Goal: Transaction & Acquisition: Purchase product/service

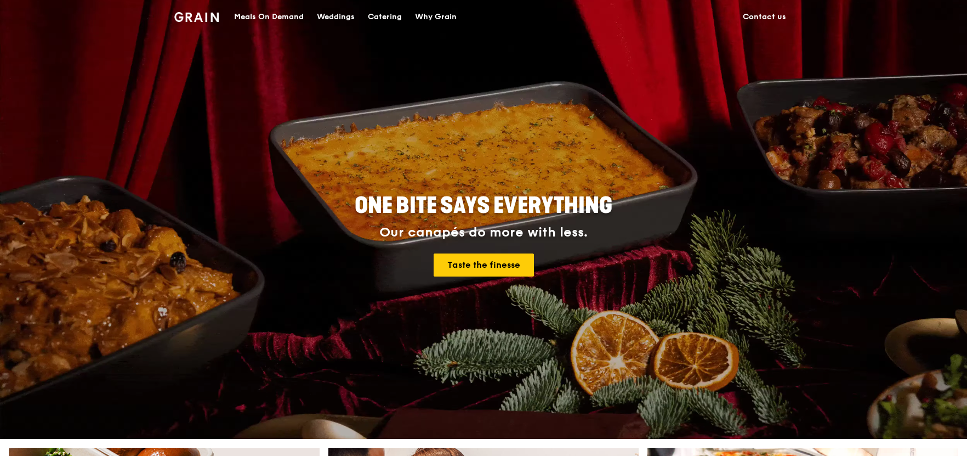
click at [274, 14] on div "Meals On Demand" at bounding box center [269, 17] width 70 height 33
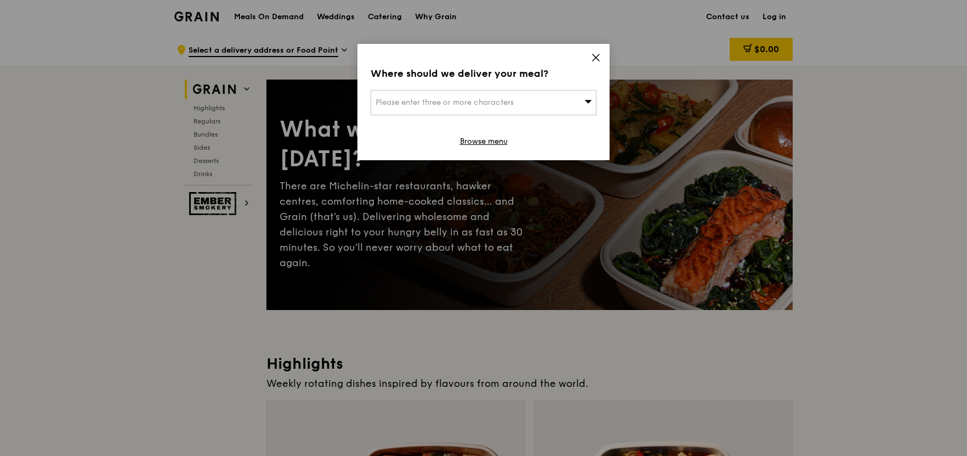
click at [541, 114] on div "Please enter three or more characters" at bounding box center [484, 102] width 226 height 25
click at [542, 100] on input "search" at bounding box center [483, 102] width 225 height 24
click at [596, 56] on icon at bounding box center [596, 58] width 10 height 10
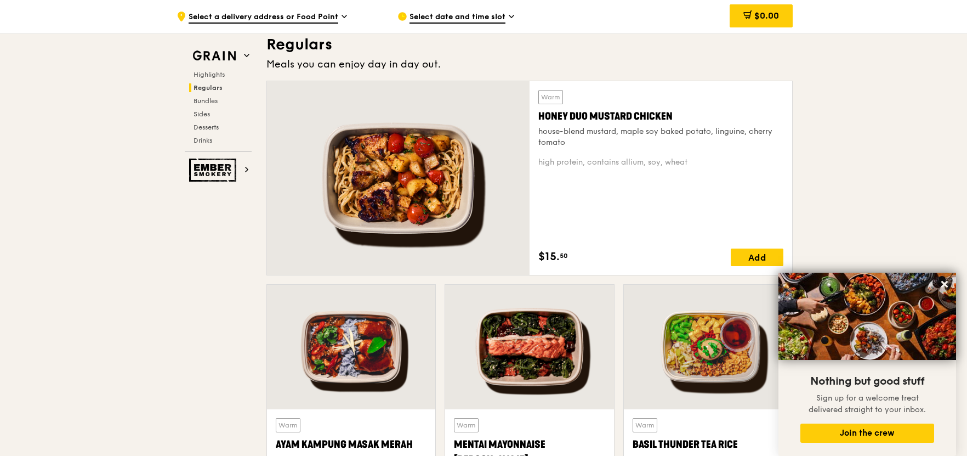
scroll to position [731, 0]
click at [576, 130] on div "house-blend mustard, maple soy baked potato, linguine, cherry tomato" at bounding box center [661, 137] width 245 height 22
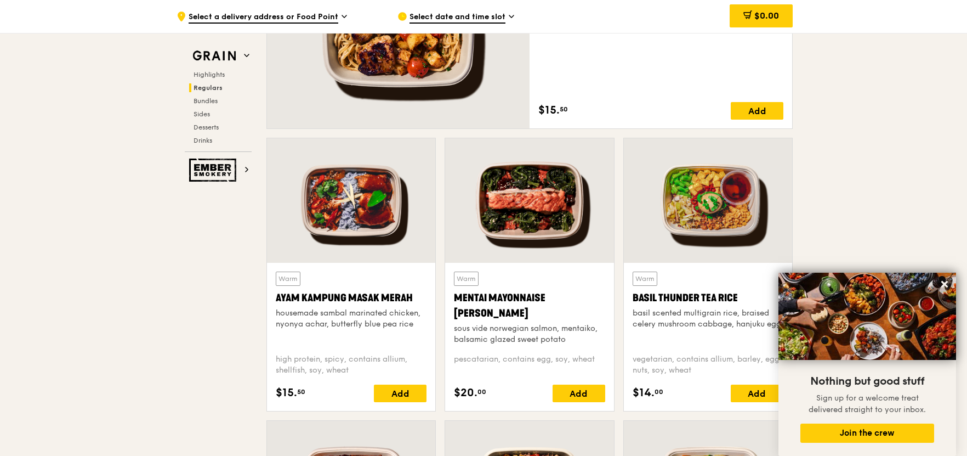
scroll to position [877, 0]
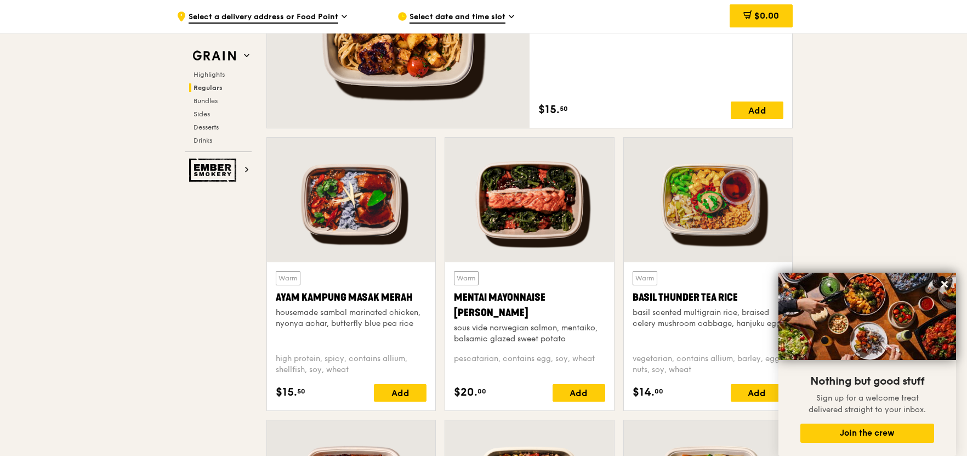
click at [548, 194] on div at bounding box center [529, 200] width 168 height 124
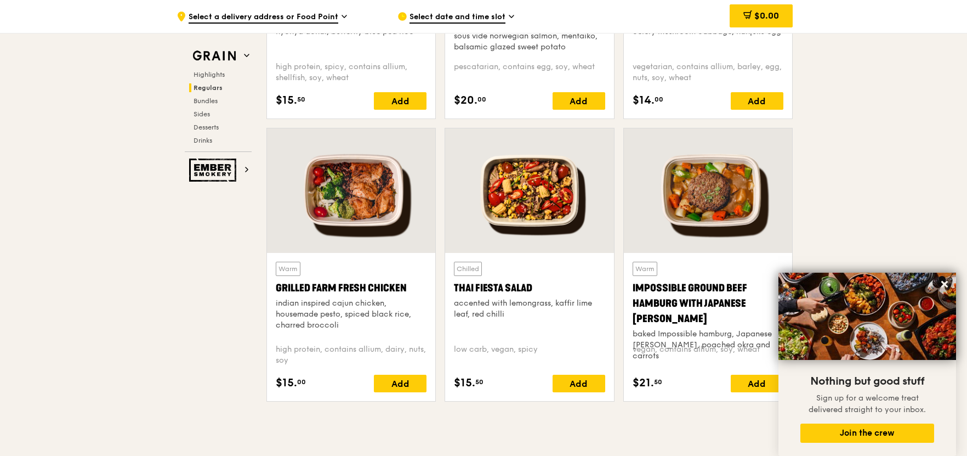
scroll to position [1170, 0]
click at [356, 265] on div "Warm Grilled Farm Fresh Chicken indian inspired cajun chicken, housemade pesto,…" at bounding box center [351, 297] width 151 height 73
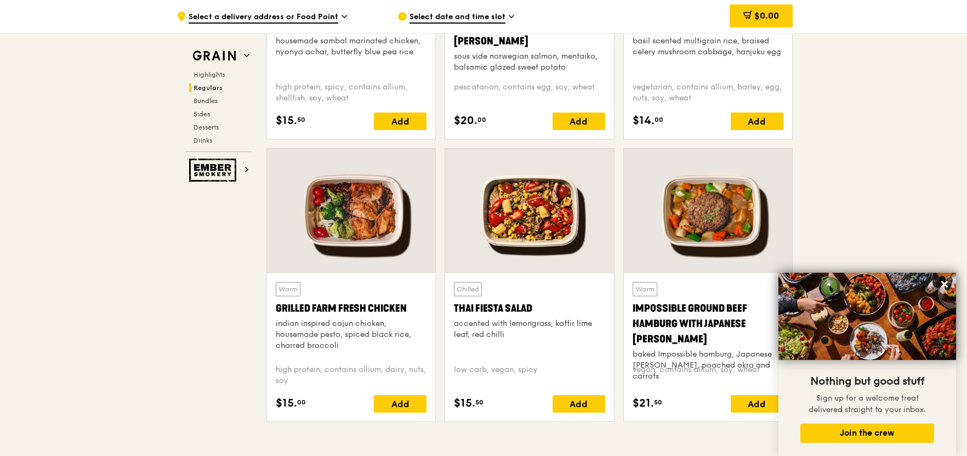
scroll to position [1095, 0]
